Goal: Information Seeking & Learning: Learn about a topic

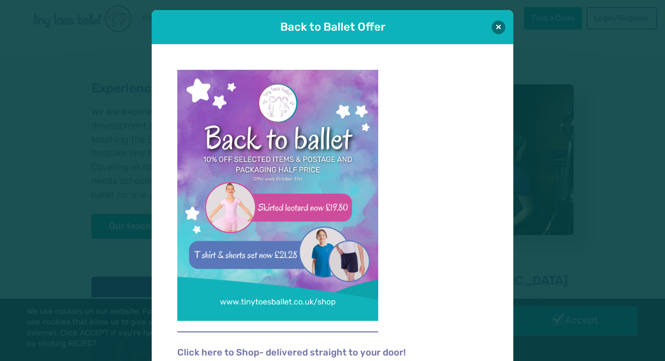
scroll to position [1, 0]
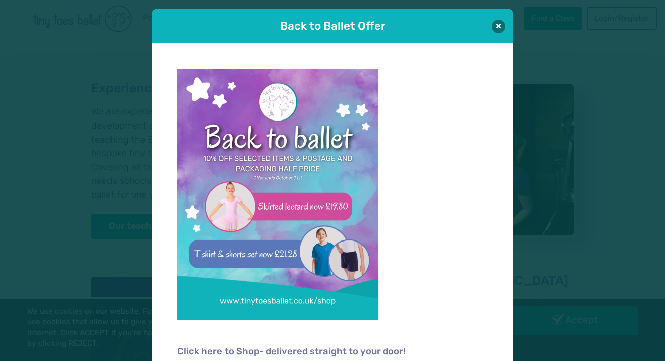
click at [491, 31] on div "Back to Ballet Offer" at bounding box center [332, 26] width 361 height 34
click at [497, 31] on button at bounding box center [498, 26] width 14 height 14
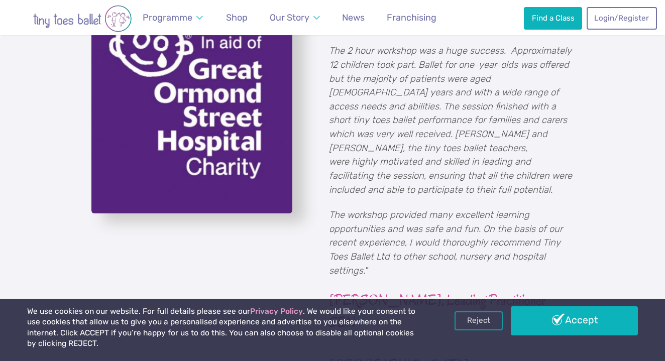
scroll to position [1265, 0]
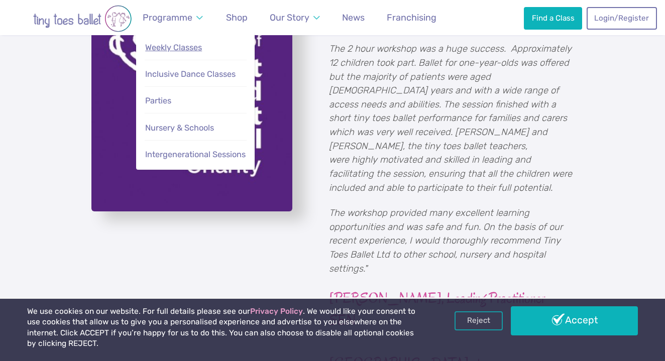
click at [199, 50] on span "Weekly Classes" at bounding box center [173, 48] width 57 height 10
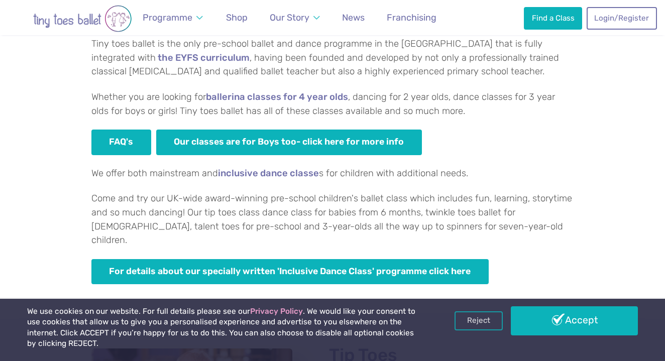
scroll to position [838, 0]
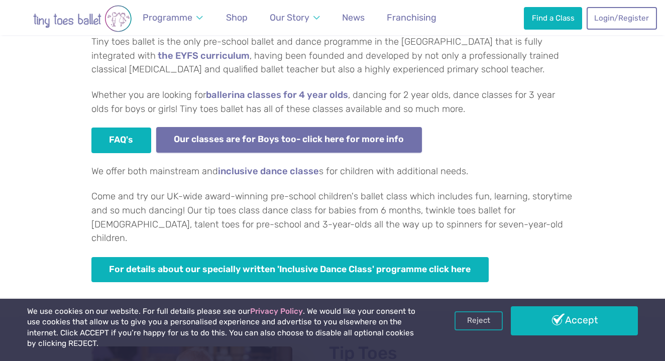
click at [305, 136] on link "Our classes are for Boys too- click here for more info" at bounding box center [289, 140] width 266 height 26
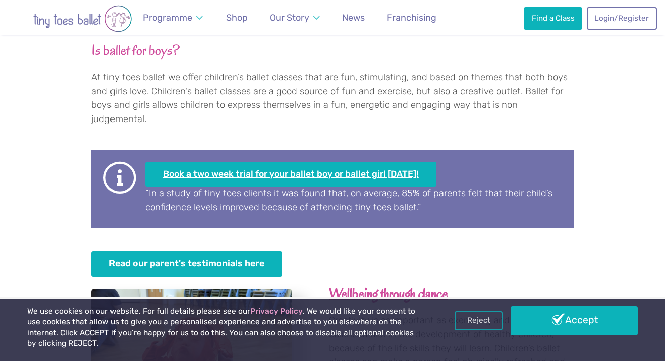
scroll to position [537, 0]
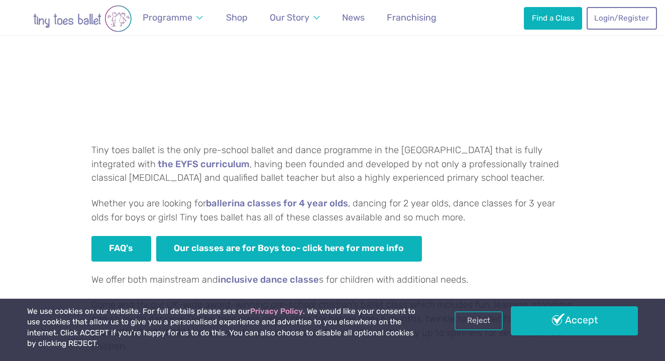
scroll to position [729, 0]
